Goal: Task Accomplishment & Management: Use online tool/utility

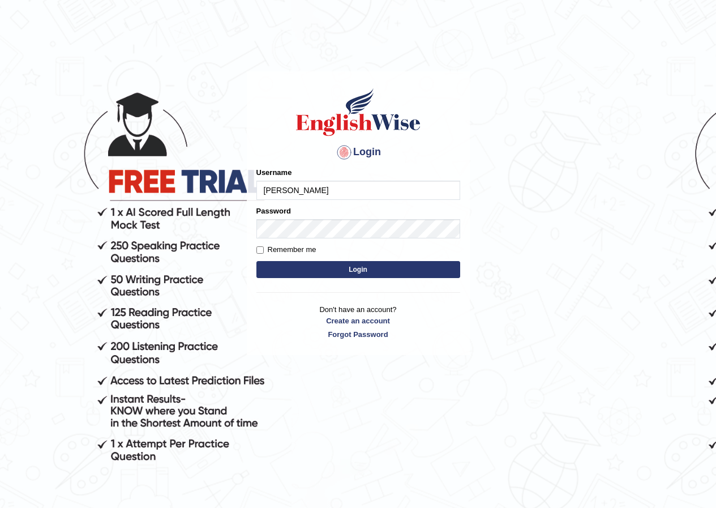
type input "reyad"
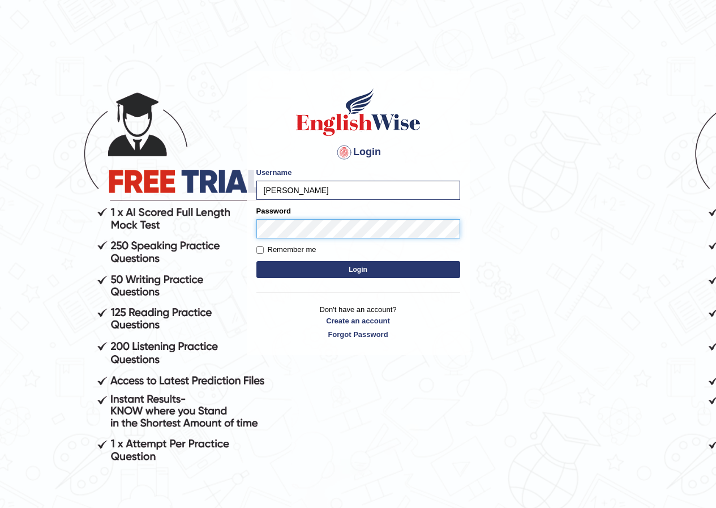
click at [256, 261] on button "Login" at bounding box center [358, 269] width 204 height 17
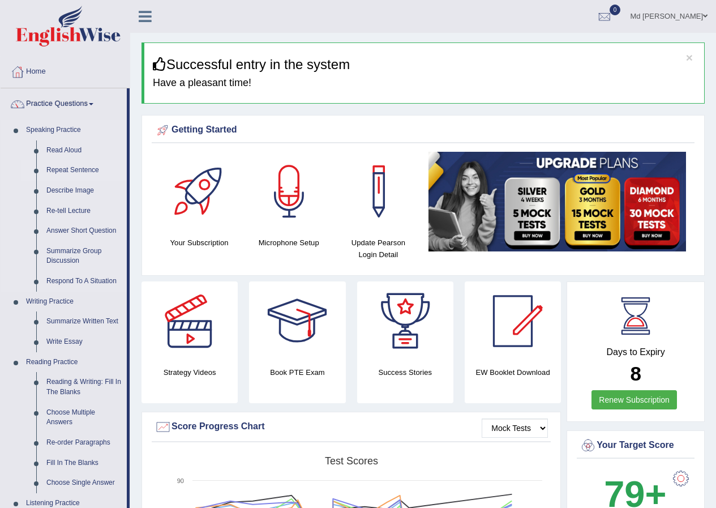
click at [74, 165] on link "Repeat Sentence" at bounding box center [83, 170] width 85 height 20
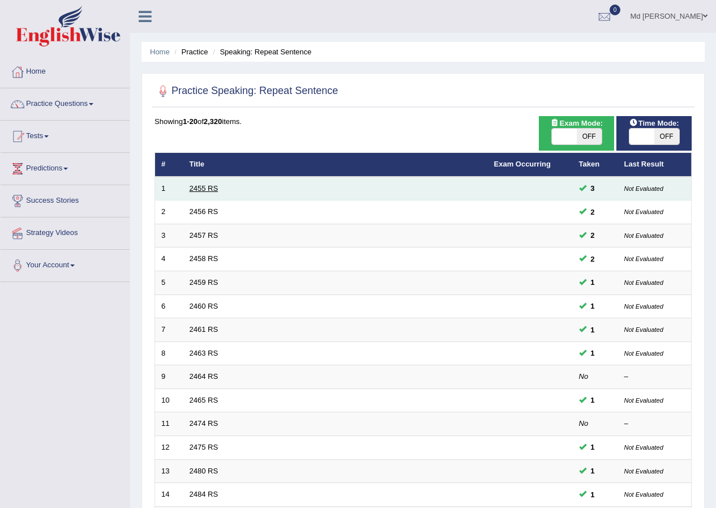
click at [202, 186] on link "2455 RS" at bounding box center [204, 188] width 29 height 8
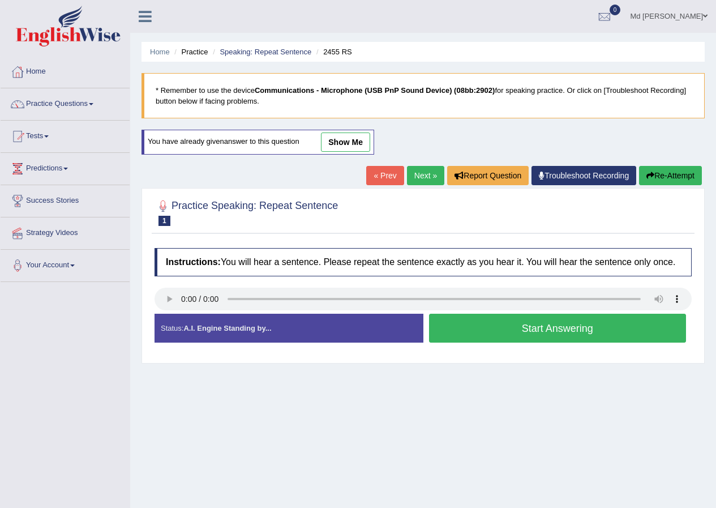
click at [412, 179] on link "Next »" at bounding box center [425, 175] width 37 height 19
click at [487, 331] on button "Start Answering" at bounding box center [558, 328] width 258 height 29
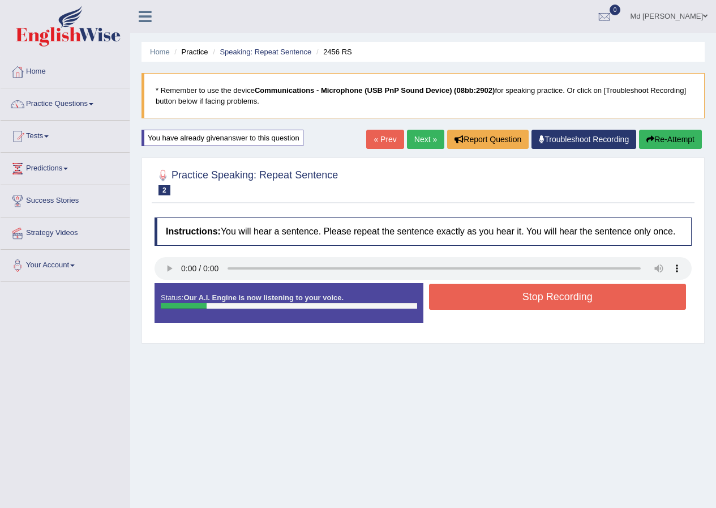
click at [505, 294] on button "Stop Recording" at bounding box center [558, 297] width 258 height 26
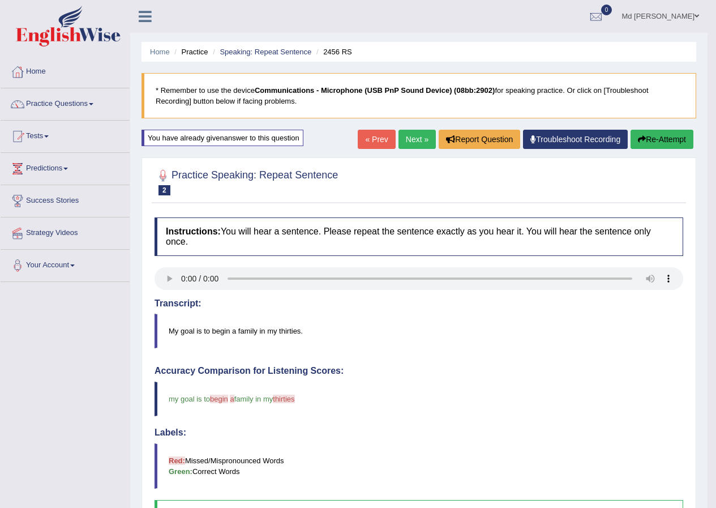
click at [404, 147] on link "Next »" at bounding box center [416, 139] width 37 height 19
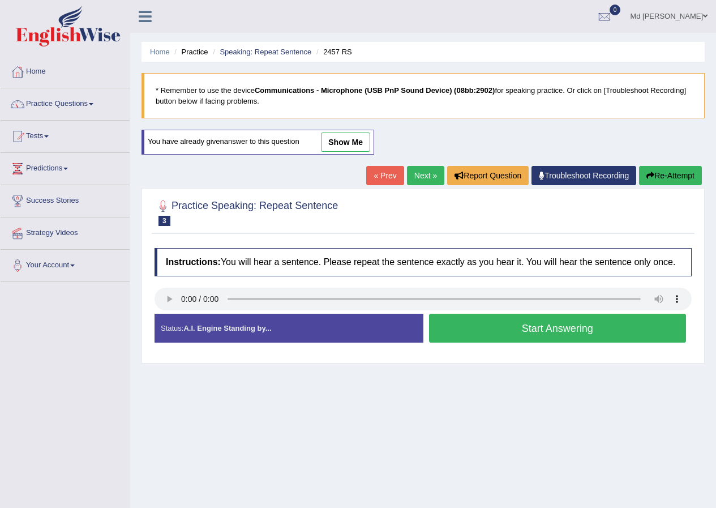
click at [459, 324] on button "Start Answering" at bounding box center [558, 328] width 258 height 29
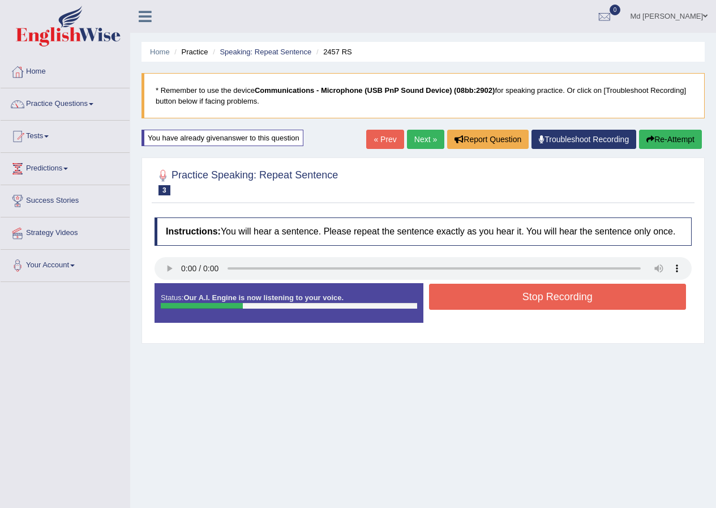
click at [577, 302] on button "Stop Recording" at bounding box center [558, 297] width 258 height 26
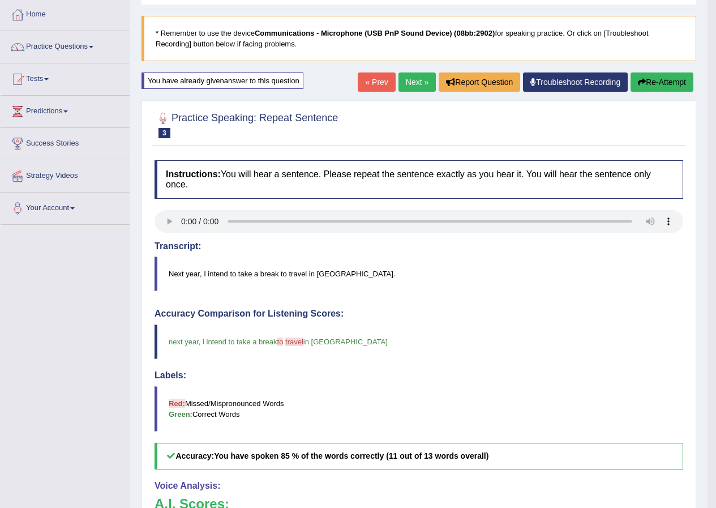
scroll to position [1, 0]
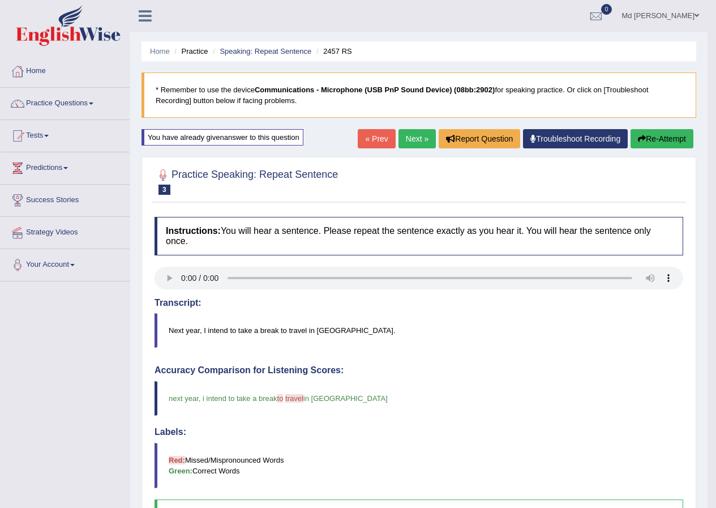
click at [406, 133] on link "Next »" at bounding box center [416, 138] width 37 height 19
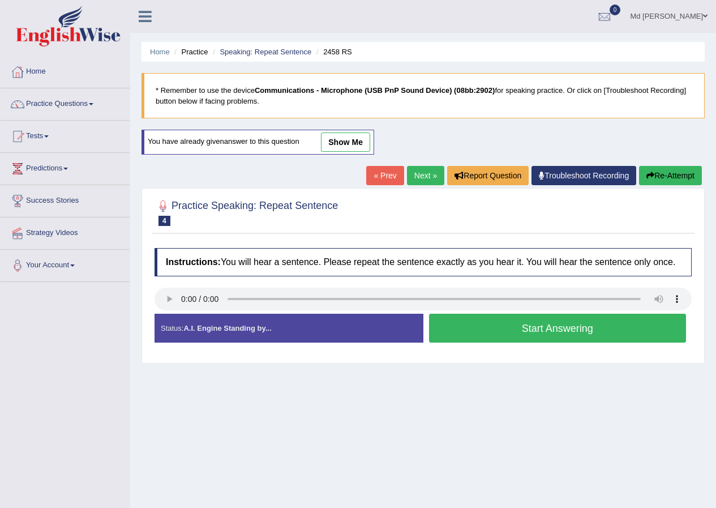
click at [500, 329] on button "Start Answering" at bounding box center [558, 328] width 258 height 29
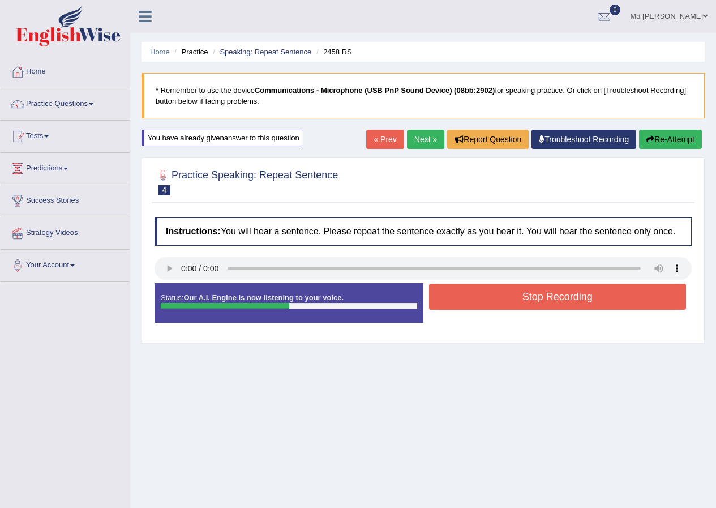
click at [513, 301] on button "Stop Recording" at bounding box center [558, 297] width 258 height 26
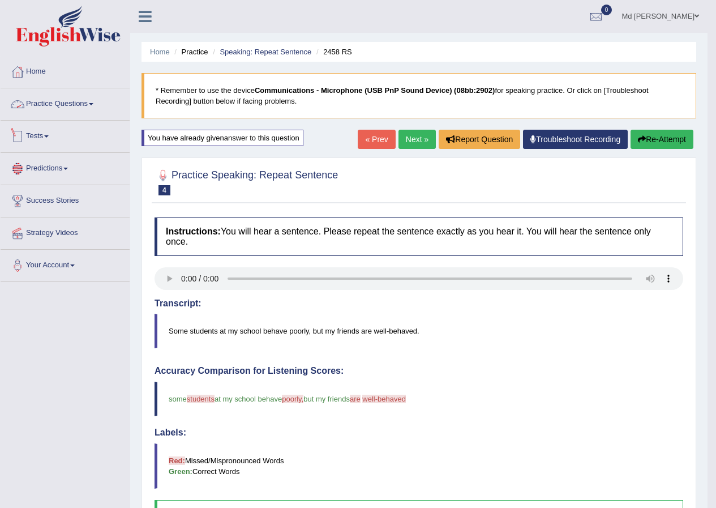
click at [84, 113] on link "Practice Questions" at bounding box center [65, 102] width 129 height 28
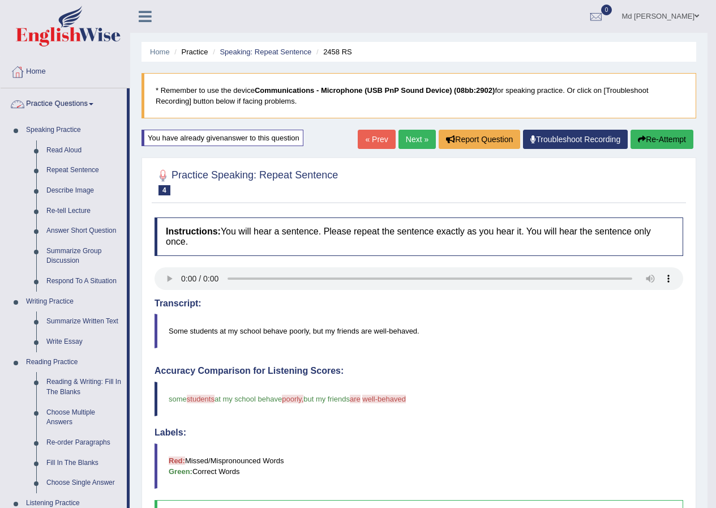
click at [79, 106] on link "Practice Questions" at bounding box center [64, 102] width 126 height 28
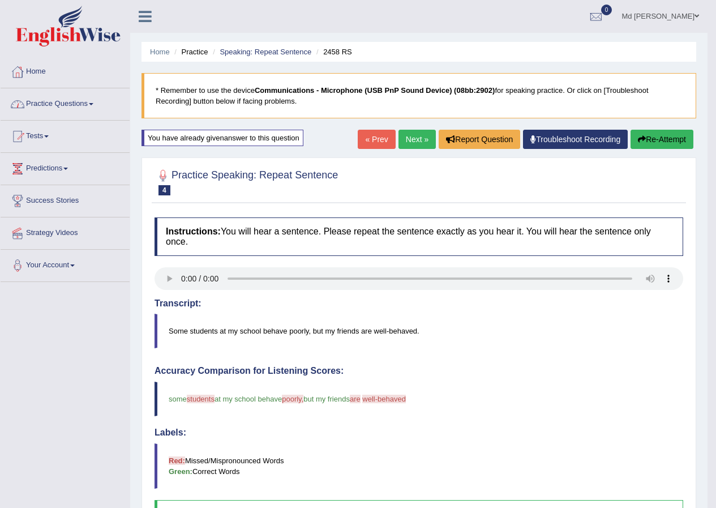
click at [72, 108] on link "Practice Questions" at bounding box center [65, 102] width 129 height 28
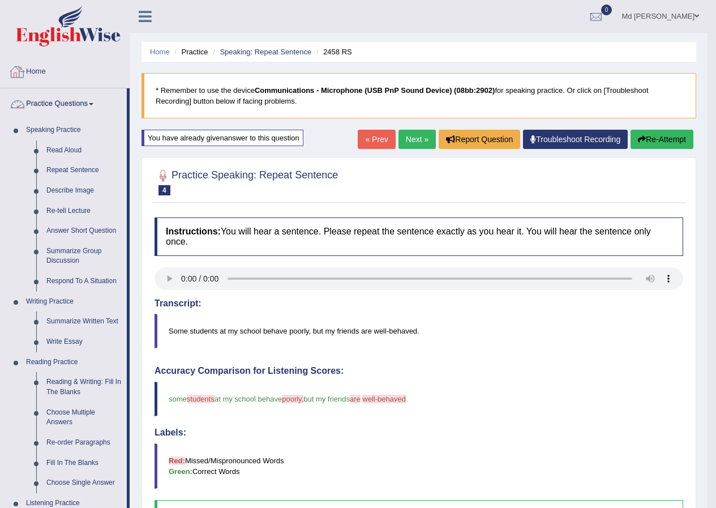
click at [74, 79] on link "Home" at bounding box center [65, 70] width 129 height 28
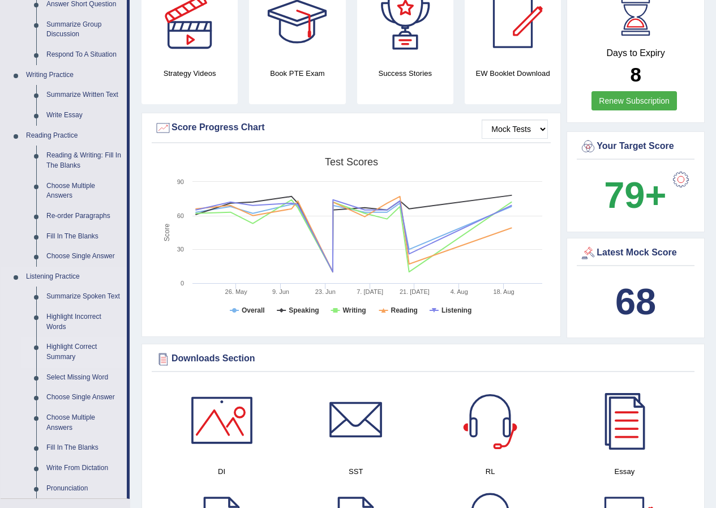
scroll to position [340, 0]
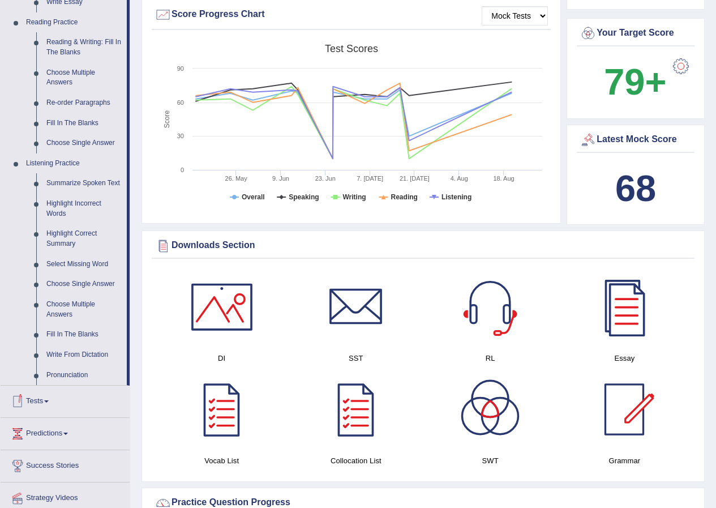
click at [72, 390] on link "Tests" at bounding box center [65, 399] width 129 height 28
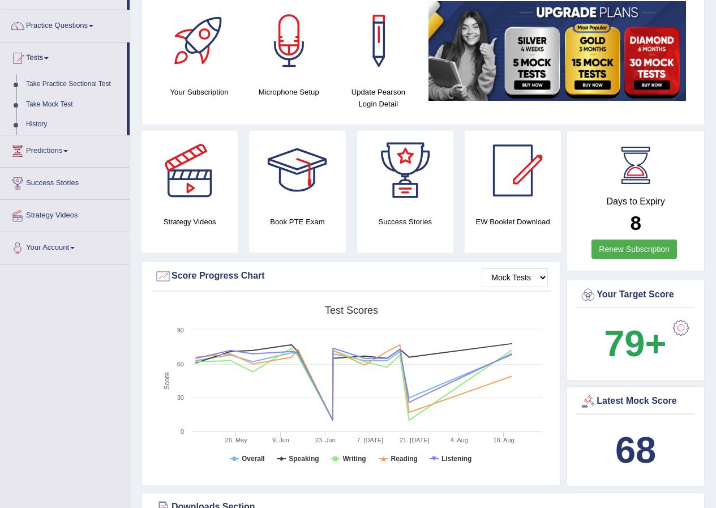
scroll to position [0, 0]
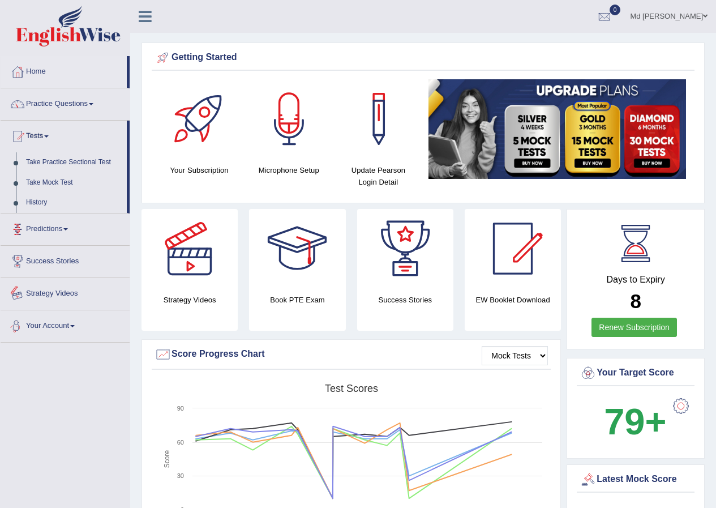
click at [62, 222] on link "Predictions" at bounding box center [65, 227] width 129 height 28
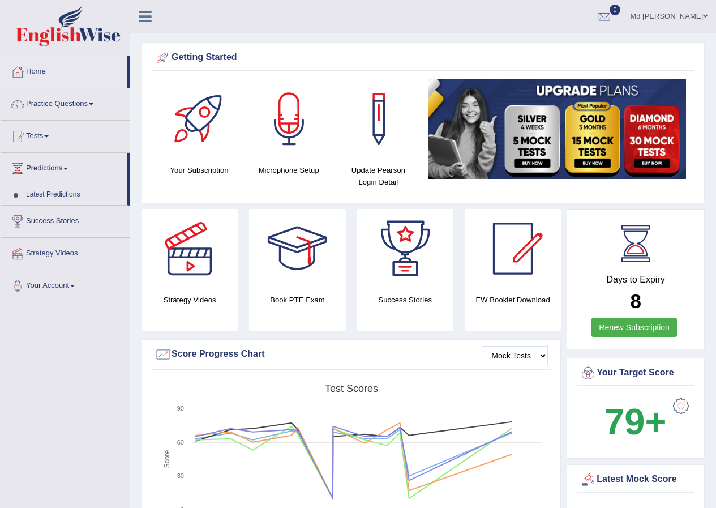
click at [52, 166] on link "Predictions" at bounding box center [64, 167] width 126 height 28
click at [52, 166] on link "Predictions" at bounding box center [65, 167] width 129 height 28
click at [57, 134] on link "Tests" at bounding box center [65, 135] width 129 height 28
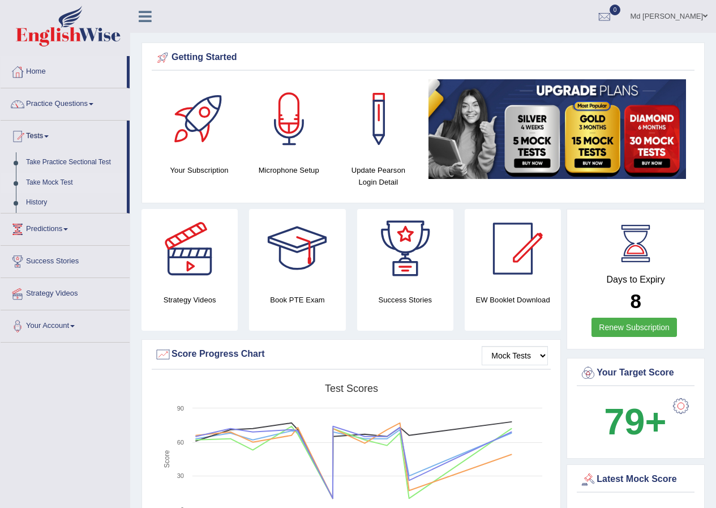
click at [37, 185] on link "Take Mock Test" at bounding box center [74, 183] width 106 height 20
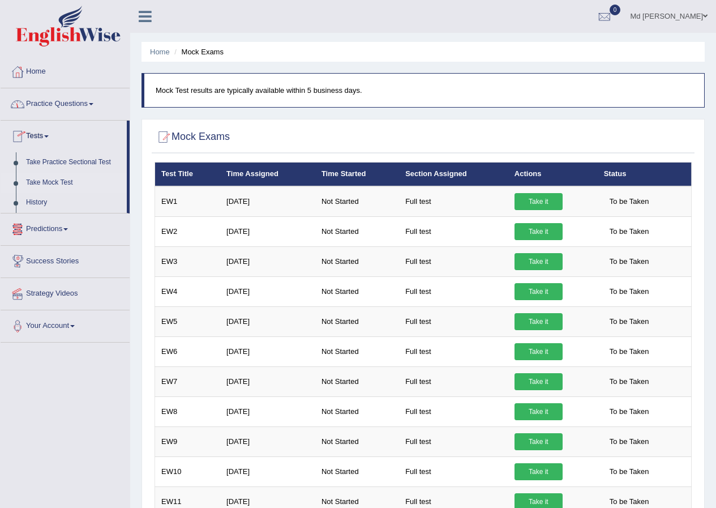
click at [91, 108] on link "Practice Questions" at bounding box center [65, 102] width 129 height 28
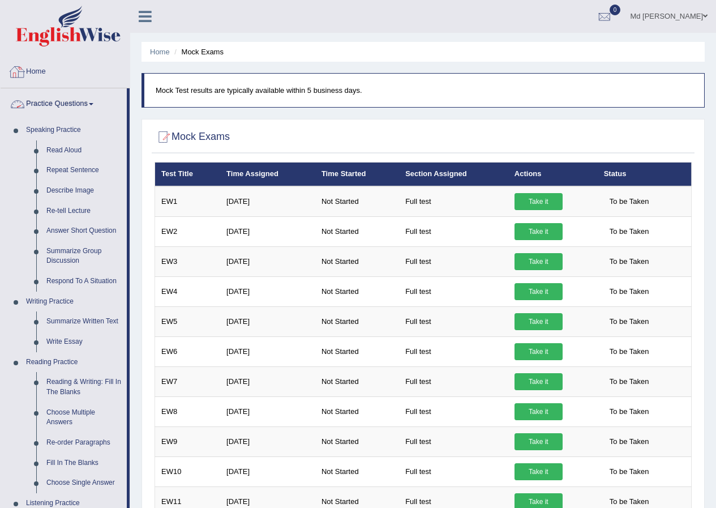
click at [87, 96] on link "Practice Questions" at bounding box center [64, 102] width 126 height 28
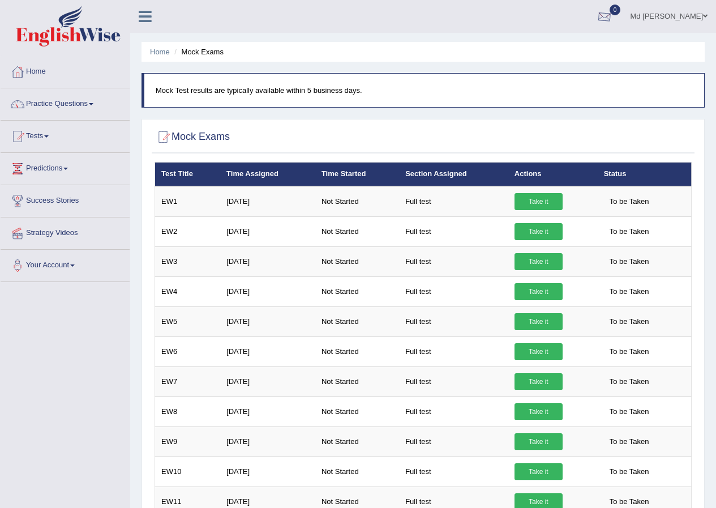
click at [598, 20] on div at bounding box center [604, 16] width 17 height 17
drag, startPoint x: 371, startPoint y: 93, endPoint x: 144, endPoint y: 108, distance: 227.4
click at [144, 108] on blockquote "Mock Test results are typically available within 5 business days." at bounding box center [423, 90] width 563 height 35
click at [180, 17] on div "Md Marajul hassan Reyad Toggle navigation Username: Reyad Access Type: Online S…" at bounding box center [423, 16] width 586 height 33
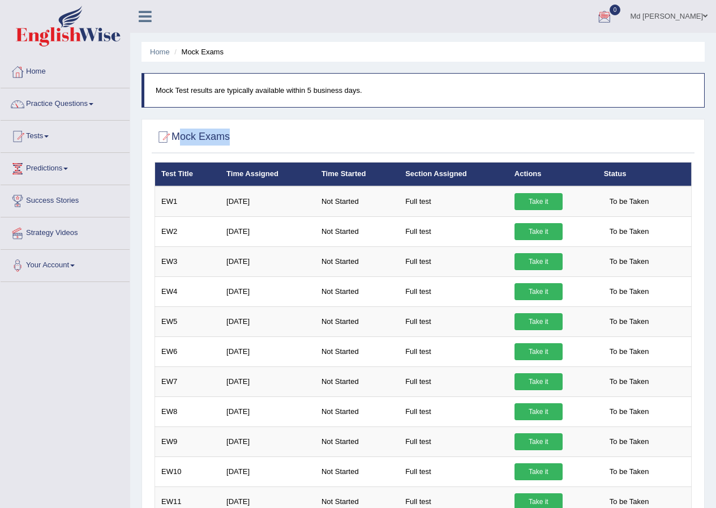
drag, startPoint x: 205, startPoint y: 138, endPoint x: 175, endPoint y: 138, distance: 30.0
click at [175, 138] on div "Mock Exams" at bounding box center [423, 139] width 543 height 28
drag, startPoint x: 376, startPoint y: 94, endPoint x: 156, endPoint y: 97, distance: 220.2
click at [156, 97] on blockquote "Mock Test results are typically available within 5 business days." at bounding box center [423, 90] width 563 height 35
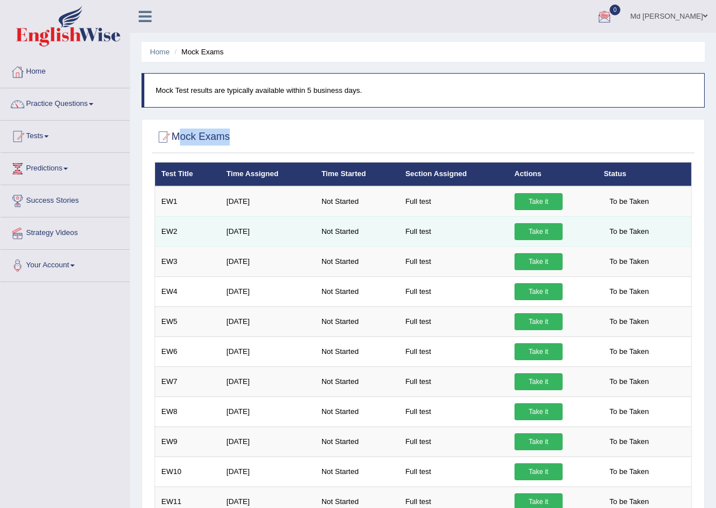
click at [542, 232] on link "Take it" at bounding box center [539, 231] width 48 height 17
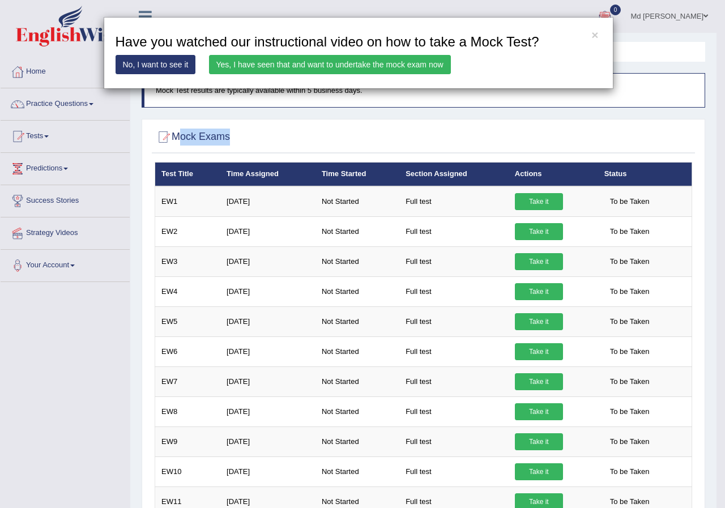
click at [395, 61] on link "Yes, I have seen that and want to undertake the mock exam now" at bounding box center [330, 64] width 242 height 19
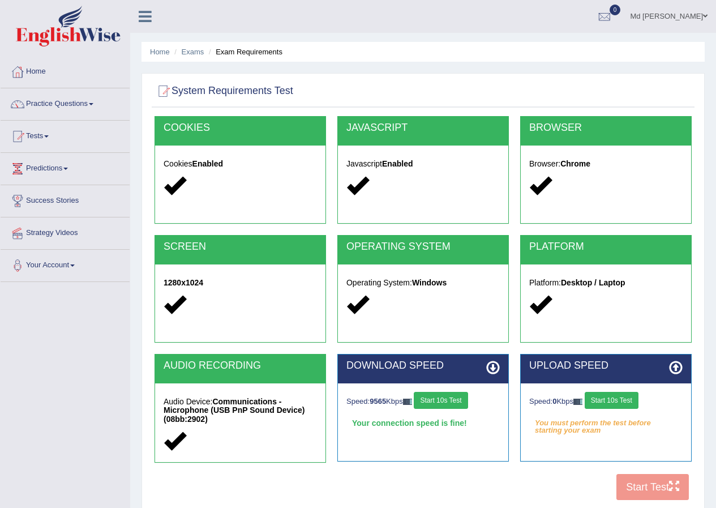
click at [627, 395] on button "Start 10s Test" at bounding box center [612, 400] width 54 height 17
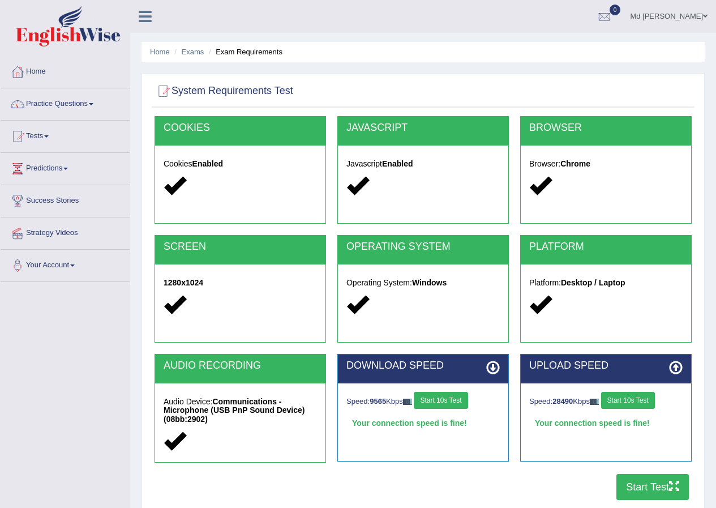
click at [636, 491] on button "Start Test" at bounding box center [652, 487] width 72 height 26
click at [54, 94] on link "Practice Questions" at bounding box center [65, 102] width 129 height 28
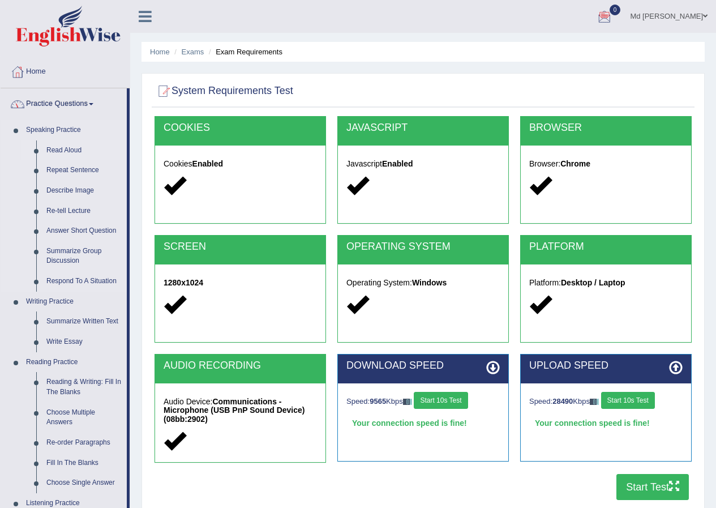
click at [63, 153] on link "Read Aloud" at bounding box center [83, 150] width 85 height 20
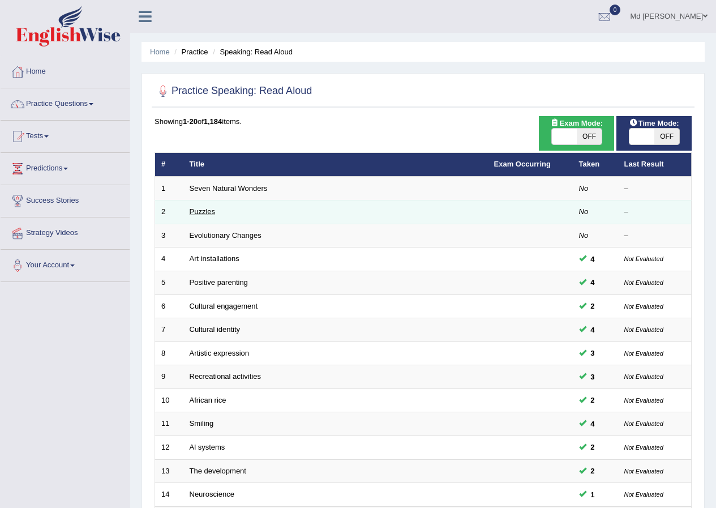
click at [199, 213] on link "Puzzles" at bounding box center [203, 211] width 26 height 8
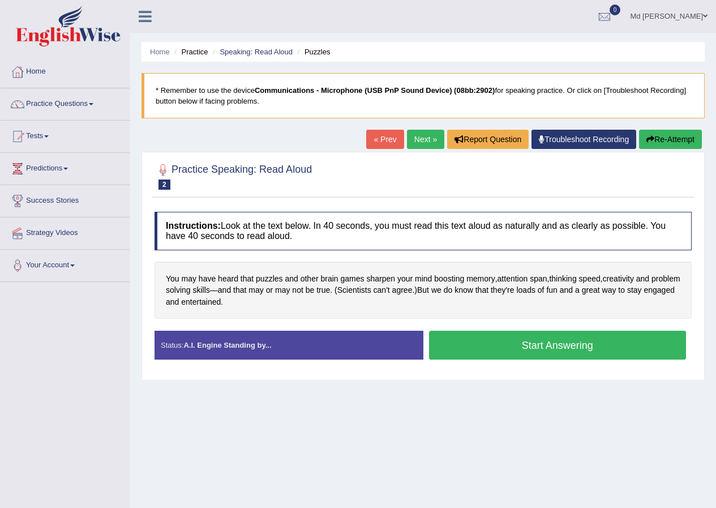
click at [502, 338] on button "Start Answering" at bounding box center [558, 345] width 258 height 29
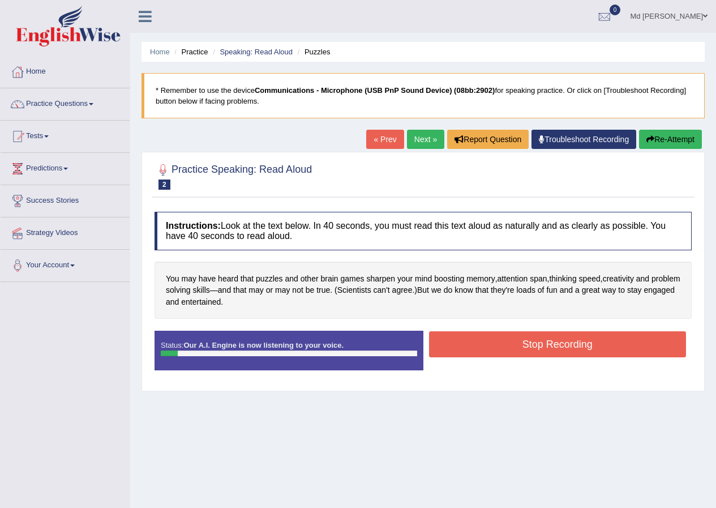
click at [465, 346] on button "Stop Recording" at bounding box center [558, 344] width 258 height 26
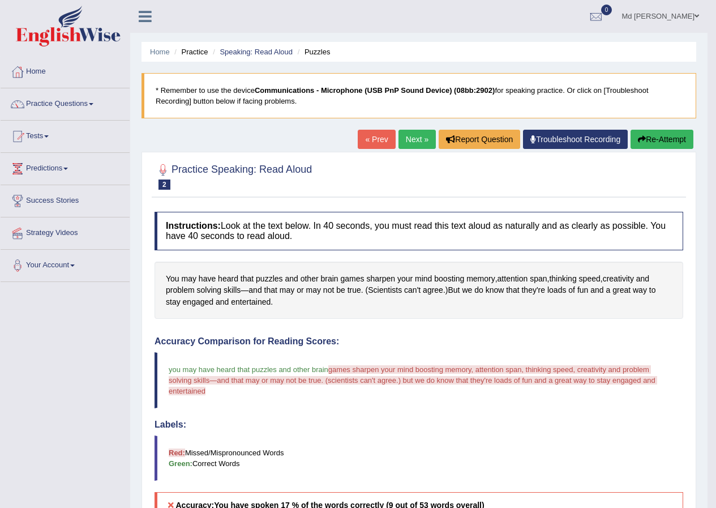
click at [665, 139] on button "Re-Attempt" at bounding box center [662, 139] width 63 height 19
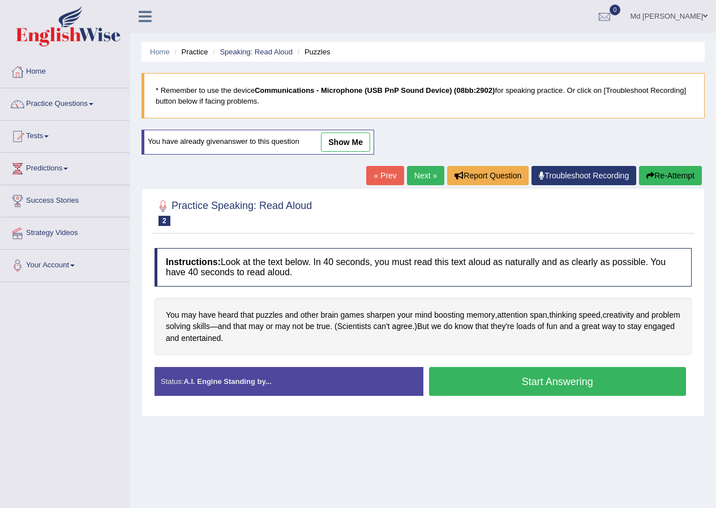
click at [525, 379] on button "Start Answering" at bounding box center [558, 381] width 258 height 29
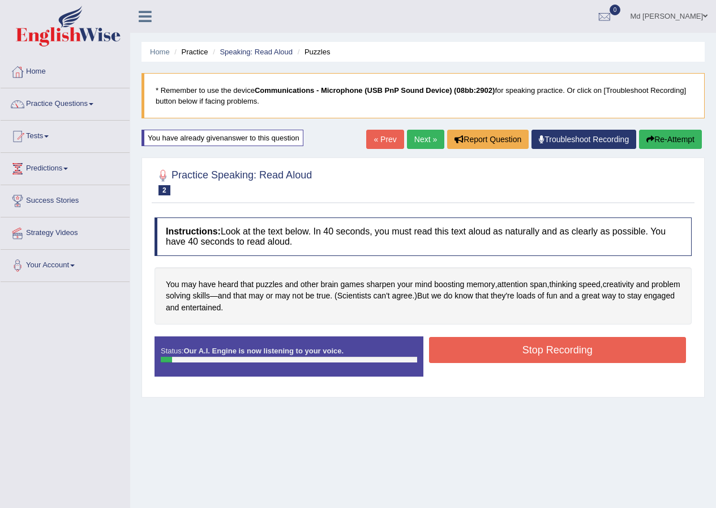
click at [663, 138] on button "Re-Attempt" at bounding box center [670, 139] width 63 height 19
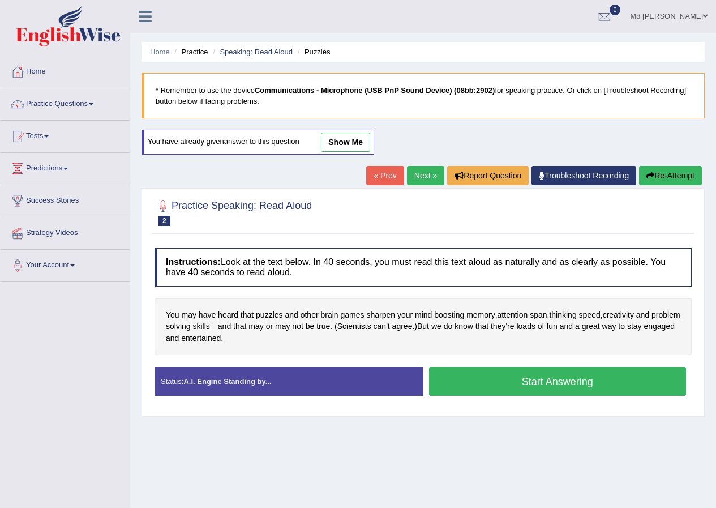
click at [524, 382] on button "Start Answering" at bounding box center [558, 381] width 258 height 29
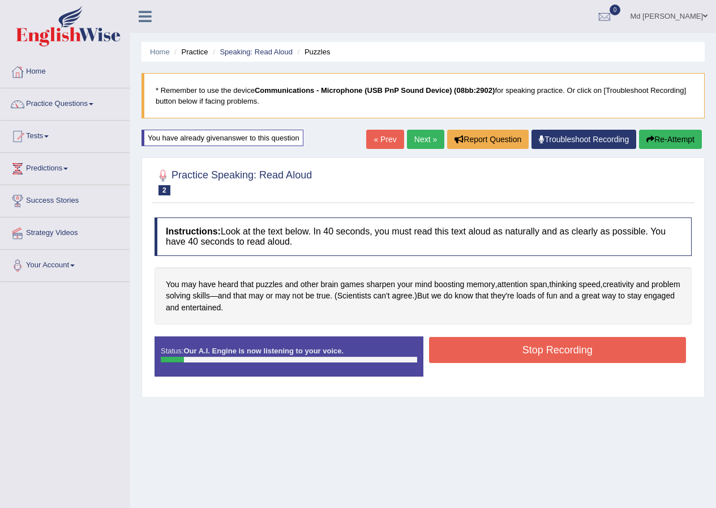
click at [597, 359] on button "Stop Recording" at bounding box center [558, 350] width 258 height 26
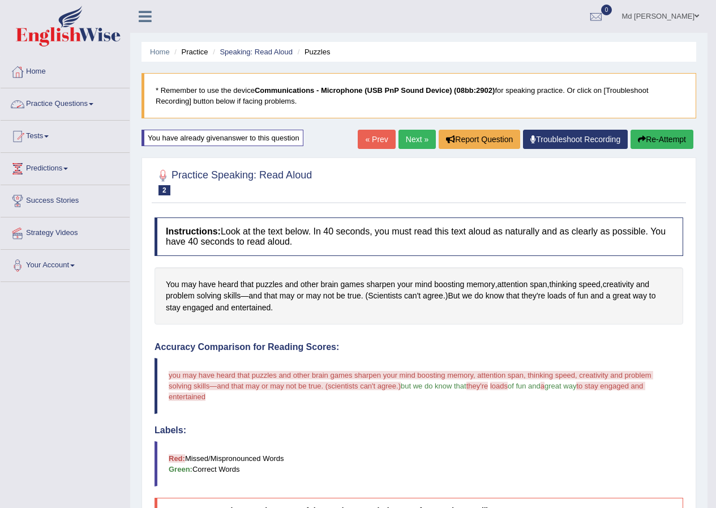
click at [50, 98] on link "Practice Questions" at bounding box center [65, 102] width 129 height 28
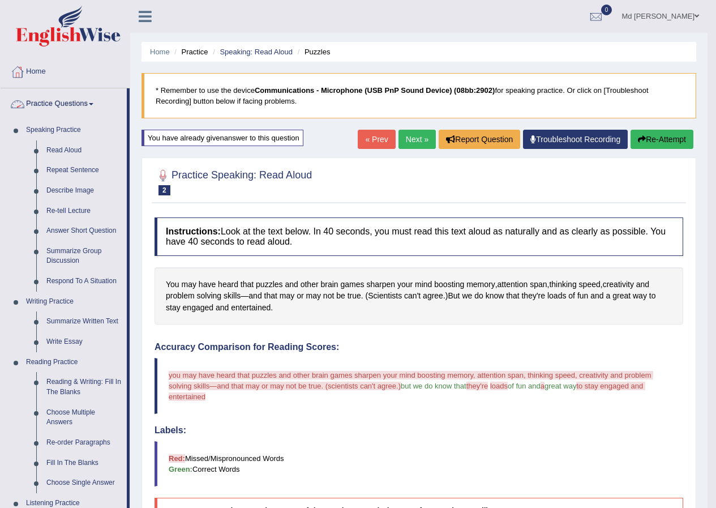
click at [50, 98] on link "Practice Questions" at bounding box center [64, 102] width 126 height 28
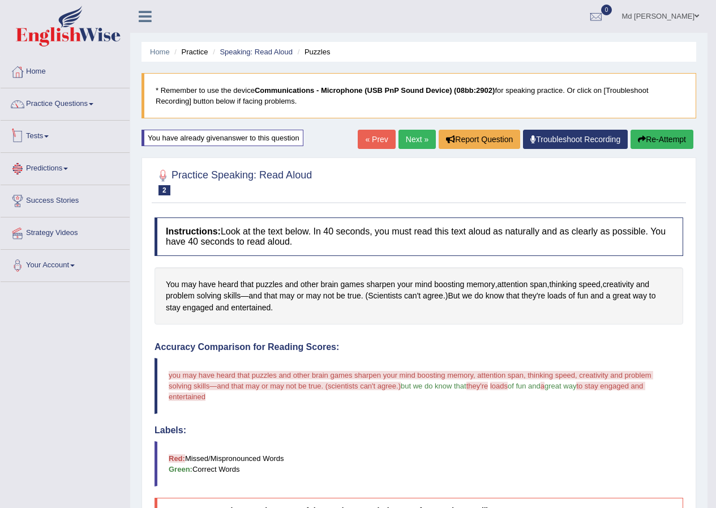
click at [46, 141] on link "Tests" at bounding box center [65, 135] width 129 height 28
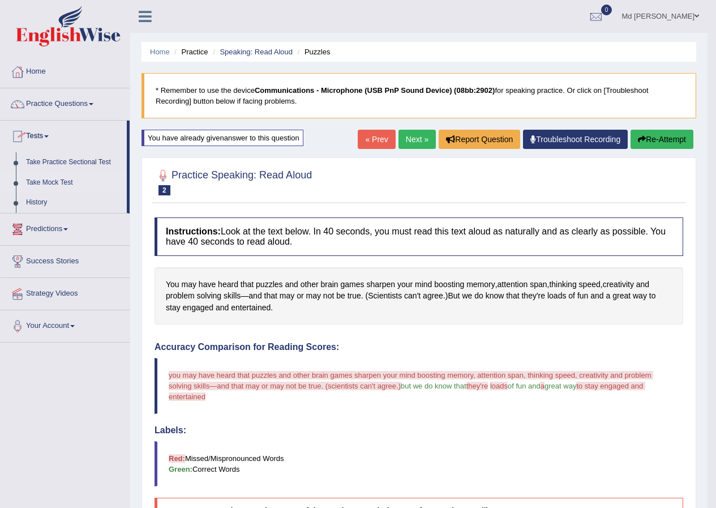
click at [55, 177] on link "Take Mock Test" at bounding box center [74, 183] width 106 height 20
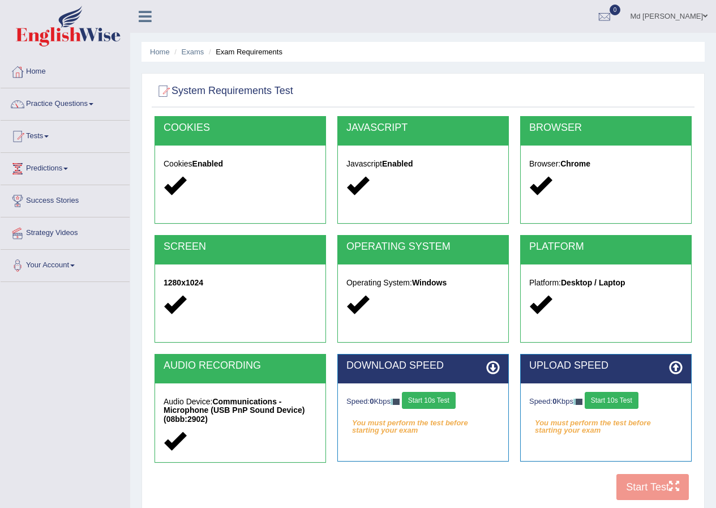
click at [444, 405] on button "Start 10s Test" at bounding box center [429, 400] width 54 height 17
click at [611, 404] on button "Start 10s Test" at bounding box center [612, 400] width 54 height 17
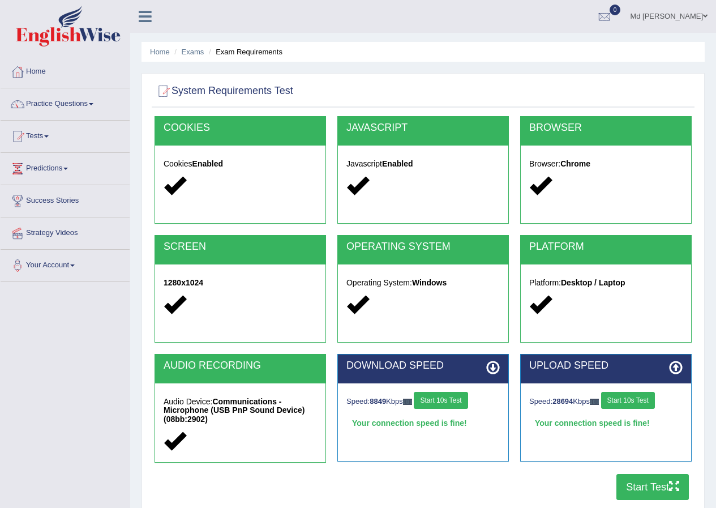
click at [642, 488] on button "Start Test" at bounding box center [652, 487] width 72 height 26
